Goal: Information Seeking & Learning: Learn about a topic

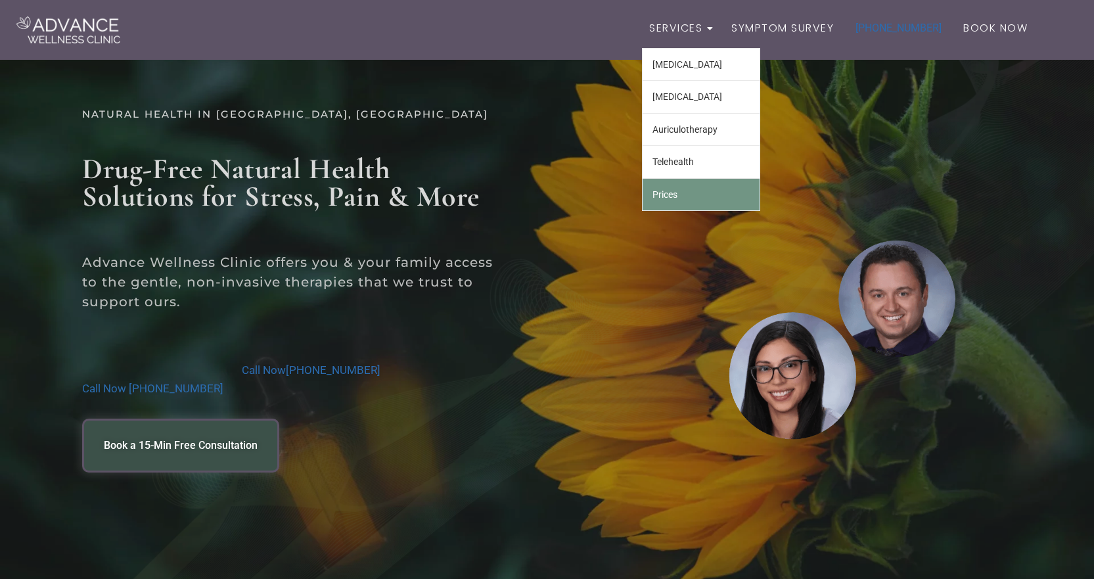
click at [687, 193] on link "Prices" at bounding box center [701, 195] width 117 height 32
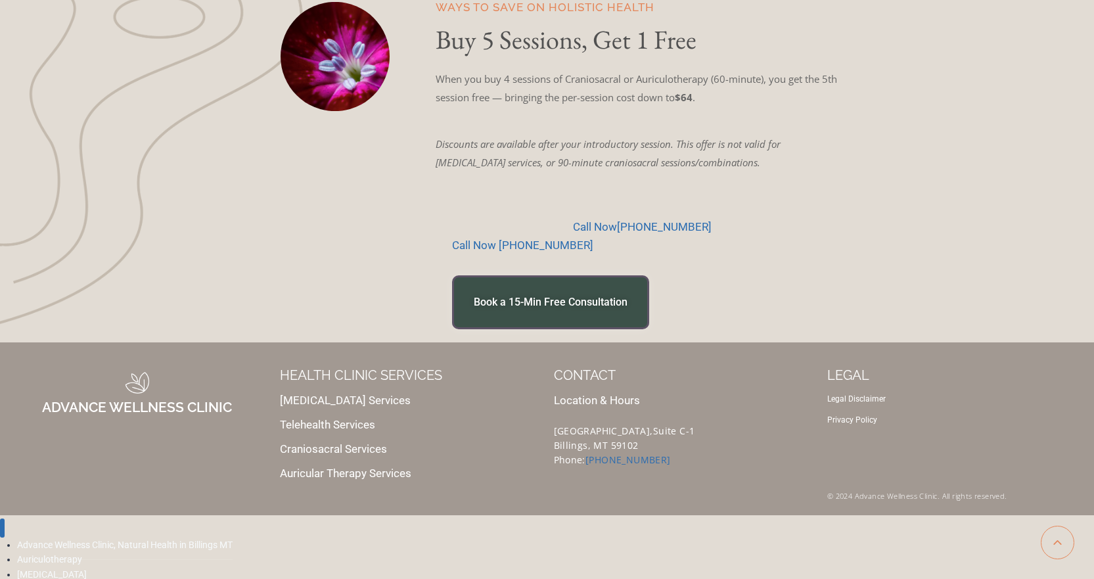
scroll to position [1563, 0]
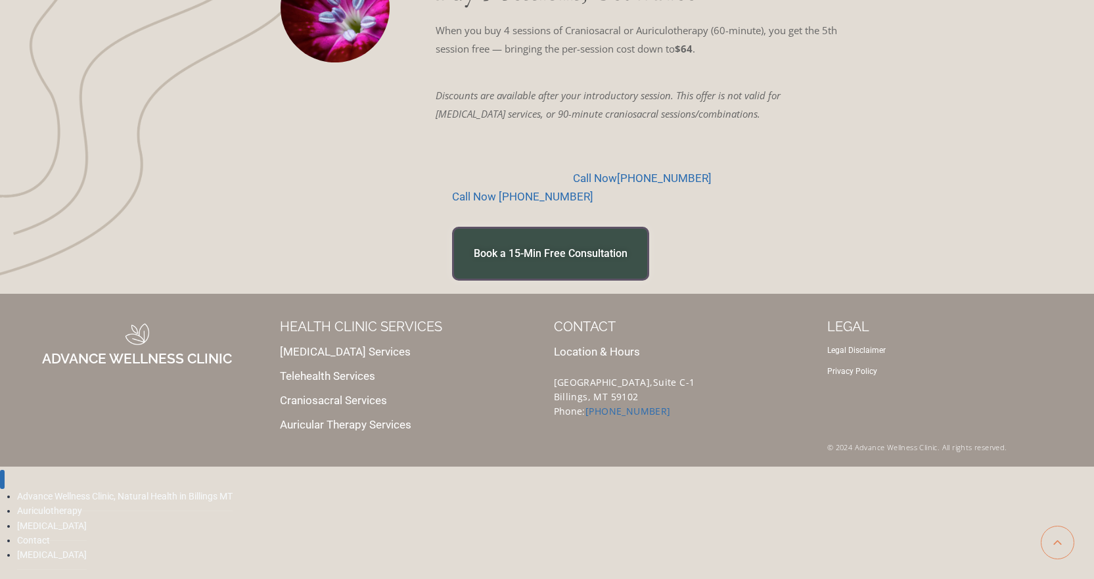
click at [316, 348] on link "[MEDICAL_DATA] Services" at bounding box center [345, 351] width 131 height 13
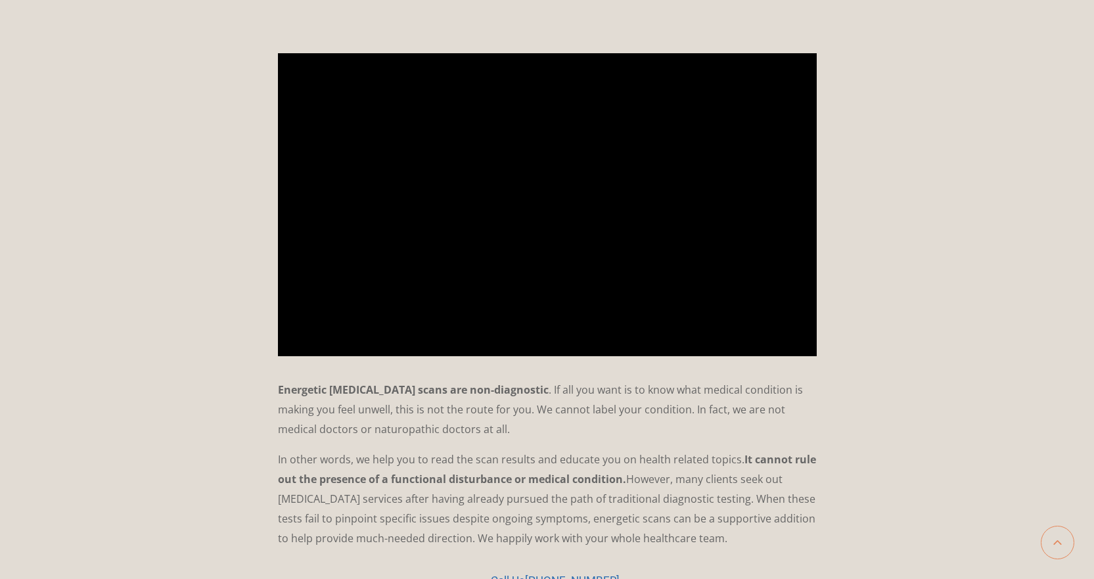
scroll to position [1840, 0]
